Goal: Check status: Check status

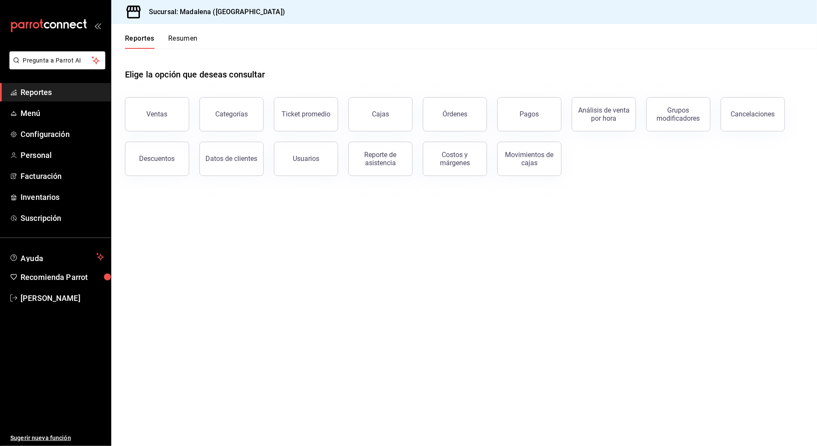
click at [321, 81] on div "Elige la opción que deseas consultar" at bounding box center [464, 68] width 679 height 38
click at [54, 194] on span "Inventarios" at bounding box center [62, 197] width 83 height 12
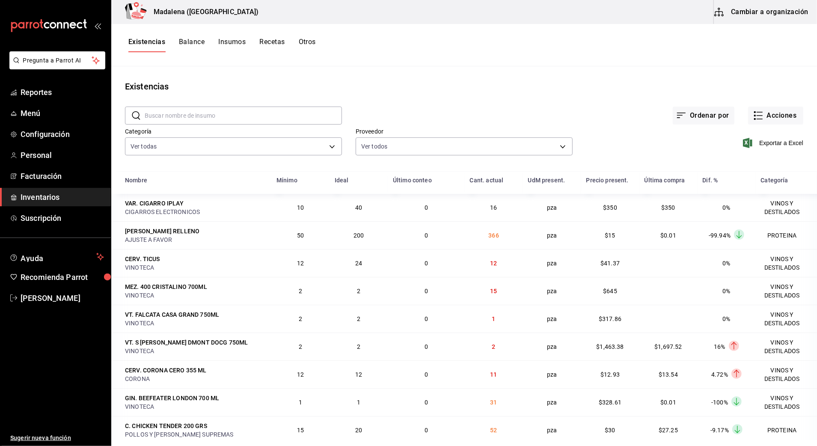
click at [264, 111] on input "text" at bounding box center [243, 115] width 197 height 17
type input "T"
click at [333, 141] on body "Pregunta a Parrot AI Reportes Menú Configuración Personal Facturación Inventari…" at bounding box center [408, 220] width 817 height 440
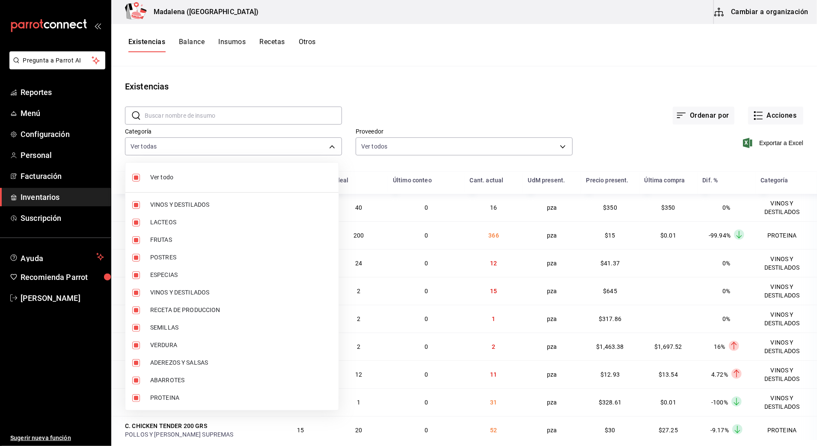
click at [333, 141] on div at bounding box center [408, 223] width 817 height 446
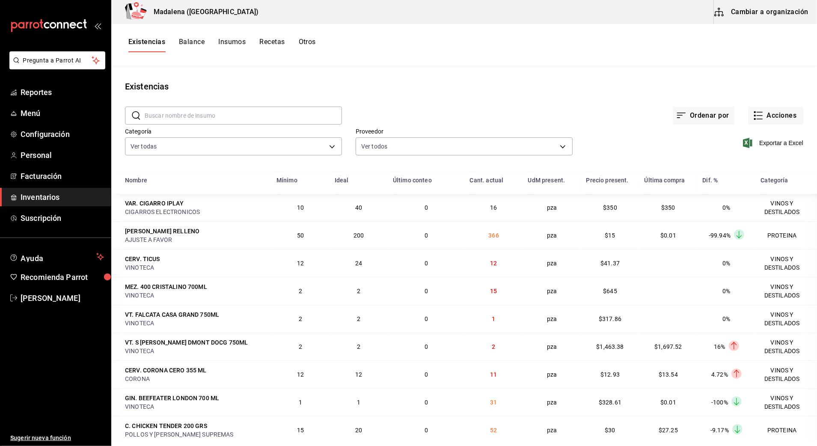
click at [314, 43] on button "Otros" at bounding box center [307, 45] width 17 height 15
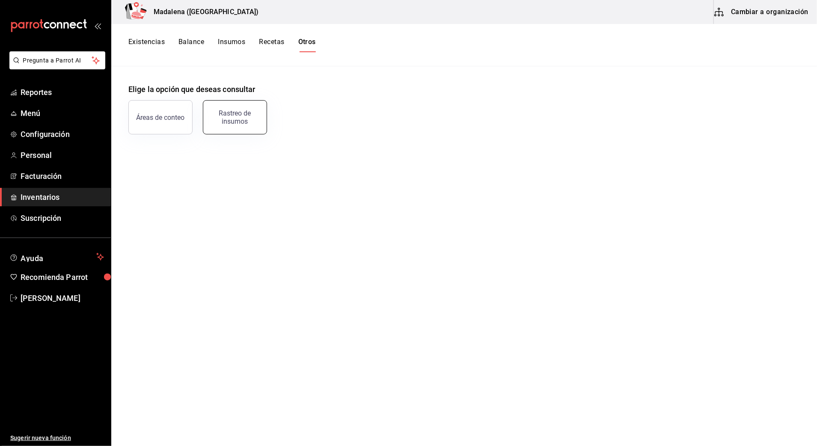
click at [262, 116] on button "Rastreo de insumos" at bounding box center [235, 117] width 64 height 34
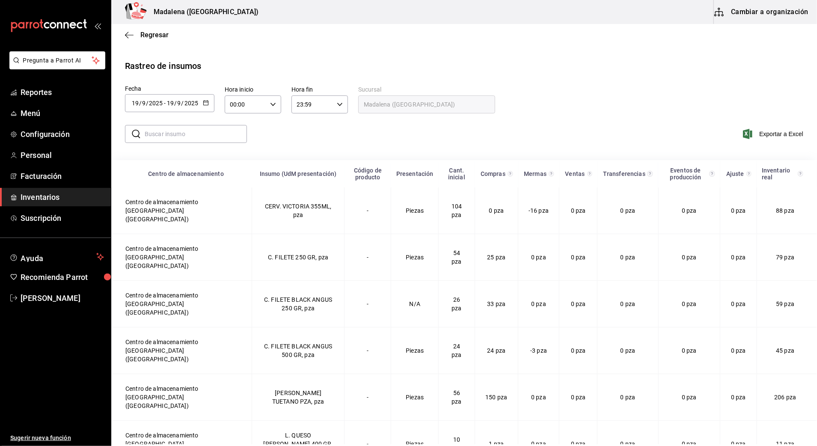
click at [209, 104] on div "[DATE] [DATE] - [DATE] [DATE]" at bounding box center [169, 103] width 89 height 18
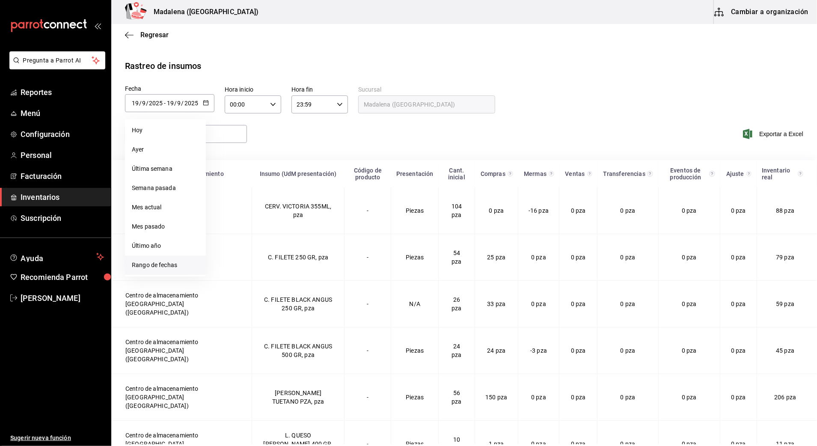
click at [167, 266] on li "Rango de fechas" at bounding box center [165, 265] width 81 height 19
click at [270, 200] on abbr "18" at bounding box center [269, 198] width 6 height 6
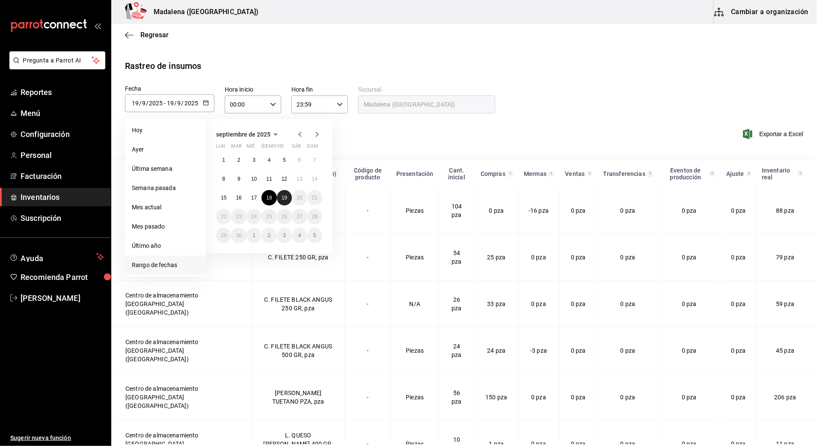
click at [281, 199] on button "19" at bounding box center [284, 197] width 15 height 15
type input "[DATE]"
type input "18"
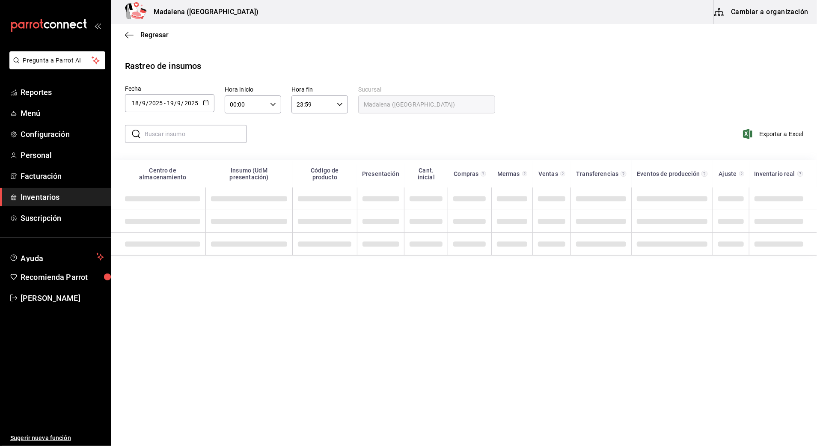
click at [256, 106] on input "00:00" at bounding box center [246, 104] width 42 height 17
click at [237, 162] on span "10" at bounding box center [238, 160] width 15 height 7
type input "10:00"
click at [330, 139] on div at bounding box center [408, 223] width 817 height 446
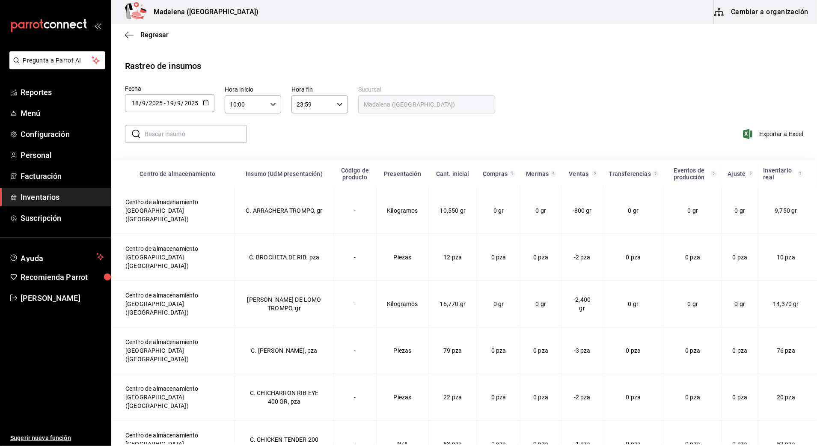
click at [327, 104] on input "23:59" at bounding box center [313, 104] width 42 height 17
click at [309, 162] on span "03" at bounding box center [305, 163] width 15 height 7
type input "03:59"
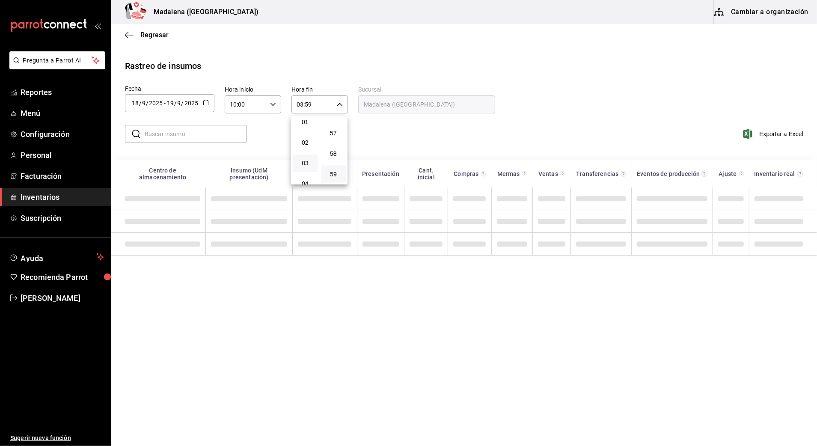
click at [442, 118] on div at bounding box center [408, 223] width 817 height 446
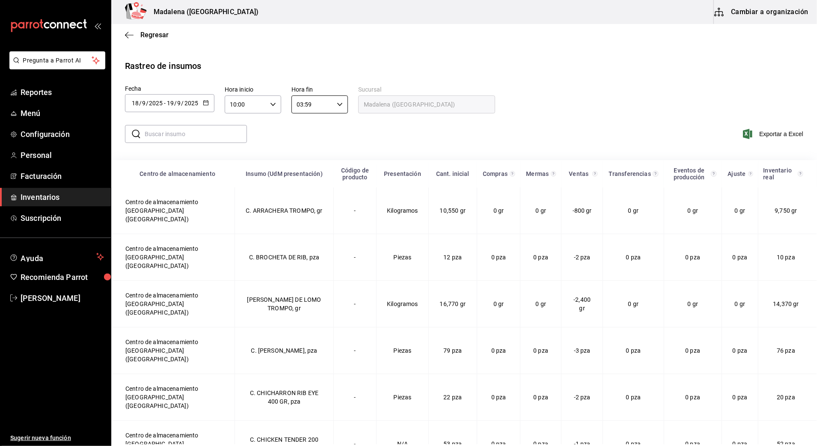
click at [192, 141] on input "text" at bounding box center [196, 133] width 102 height 17
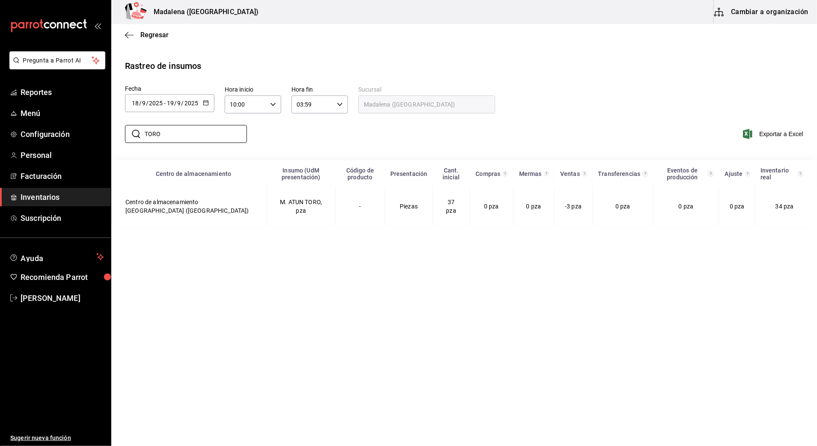
type input "TORO"
